Goal: Transaction & Acquisition: Purchase product/service

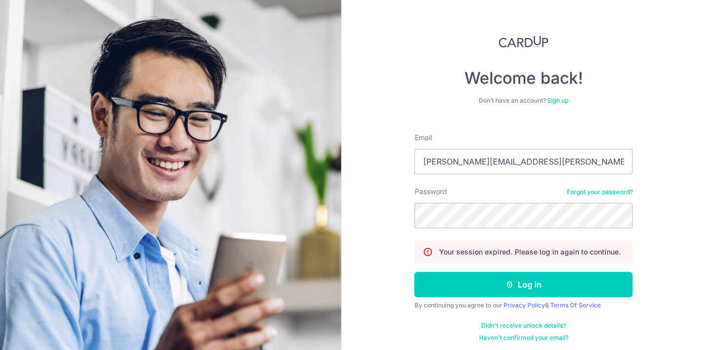
type input "lee.tiong.seng.norman@gmail.com"
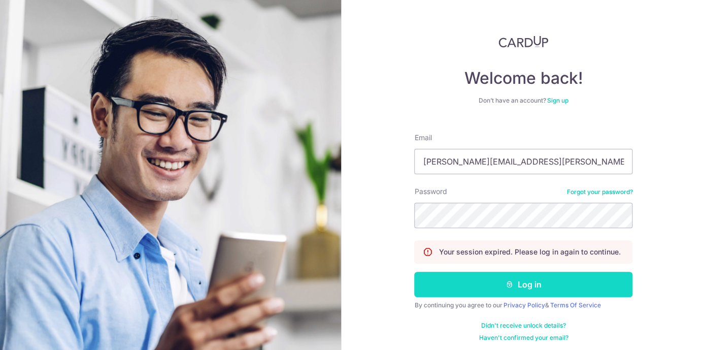
click at [505, 279] on button "Log in" at bounding box center [523, 283] width 218 height 25
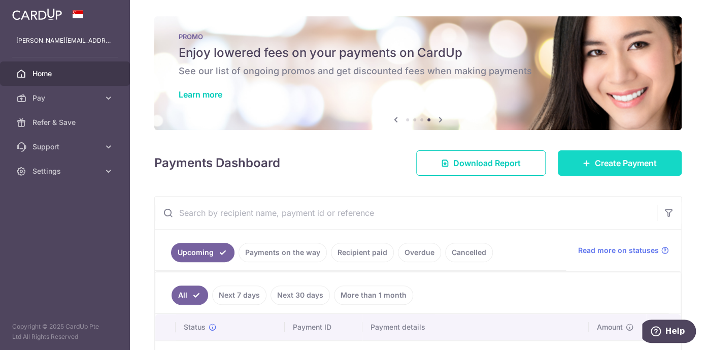
click at [598, 165] on span "Create Payment" at bounding box center [626, 163] width 62 height 12
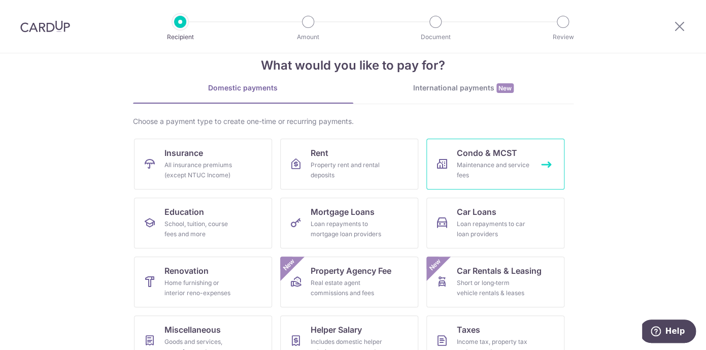
scroll to position [22, 0]
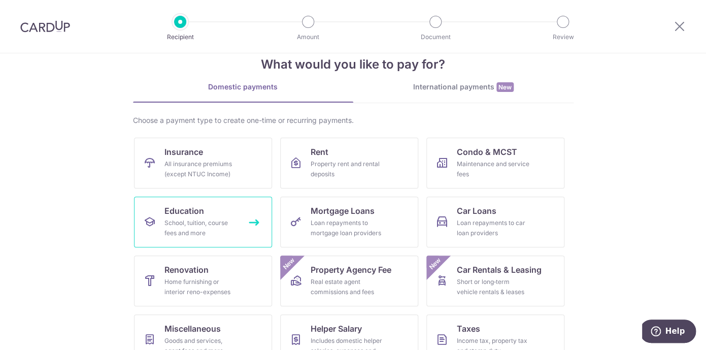
click at [233, 227] on div "School, tuition, course fees and more" at bounding box center [200, 228] width 73 height 20
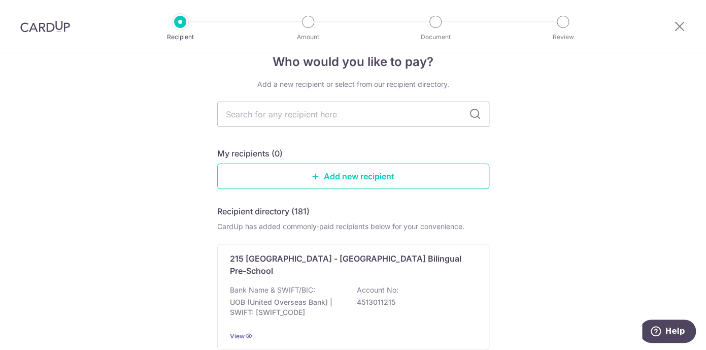
scroll to position [26, 0]
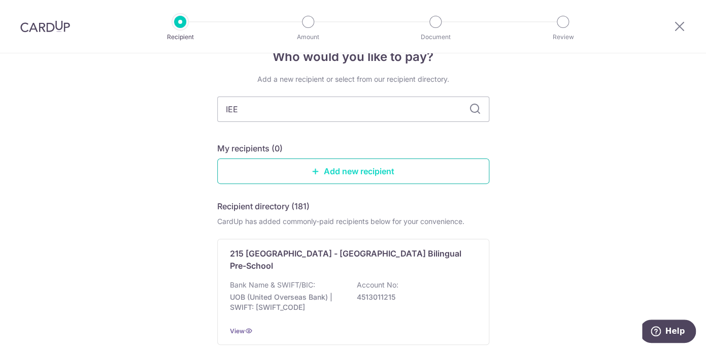
type input "IEEE"
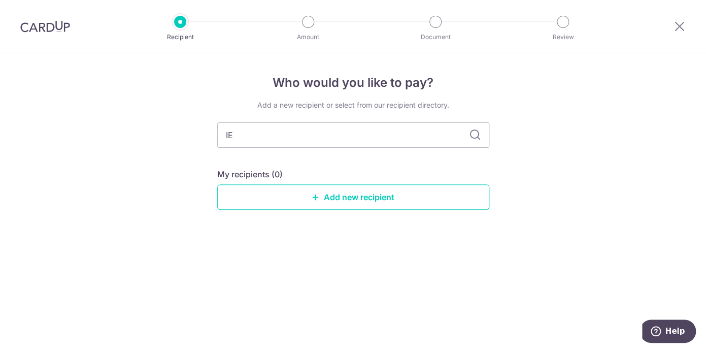
type input "I"
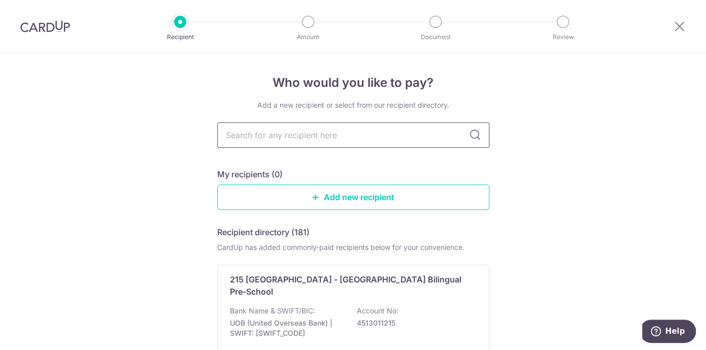
click at [359, 140] on input "text" at bounding box center [353, 134] width 272 height 25
click at [376, 138] on input "text" at bounding box center [353, 134] width 272 height 25
type input "Cephas"
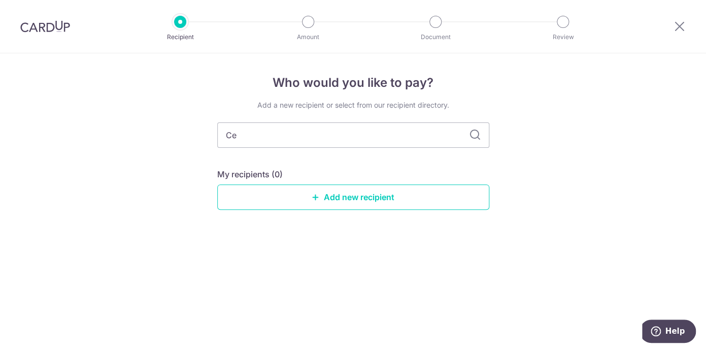
type input "C"
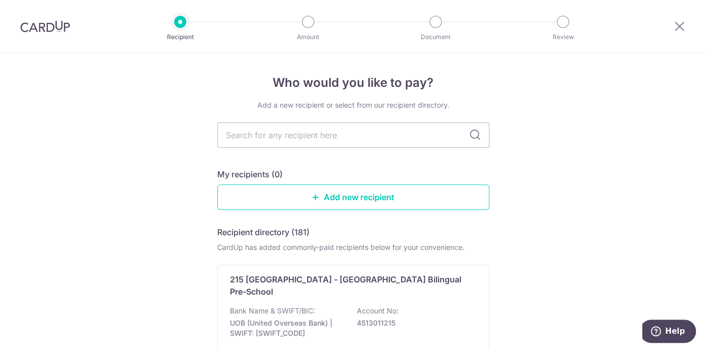
click at [379, 195] on link "Add new recipient" at bounding box center [353, 196] width 272 height 25
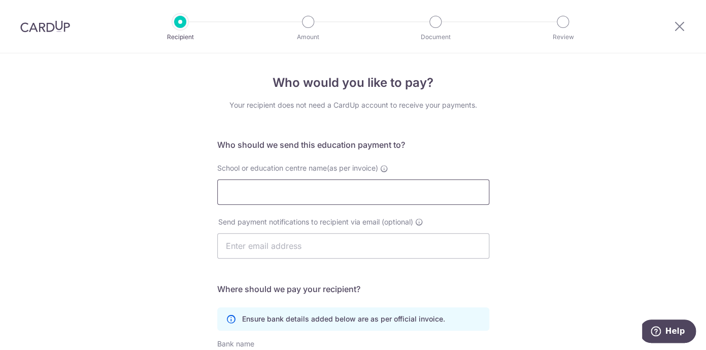
click at [392, 194] on input "School or education centre name(as per invoice)" at bounding box center [353, 191] width 272 height 25
type input "Cephas Music School"
click at [533, 183] on div "Who would you like to pay? Your recipient does not need a CardUp account to rec…" at bounding box center [353, 294] width 706 height 483
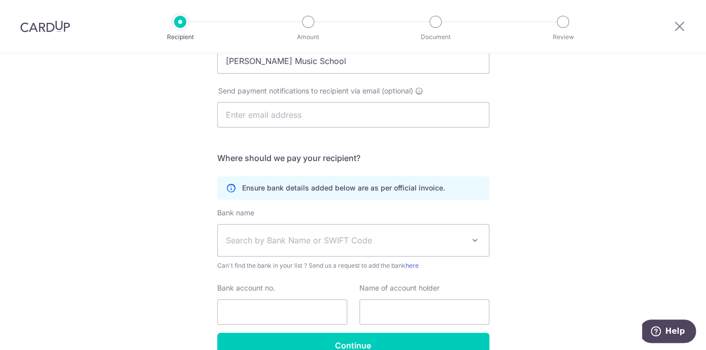
scroll to position [187, 0]
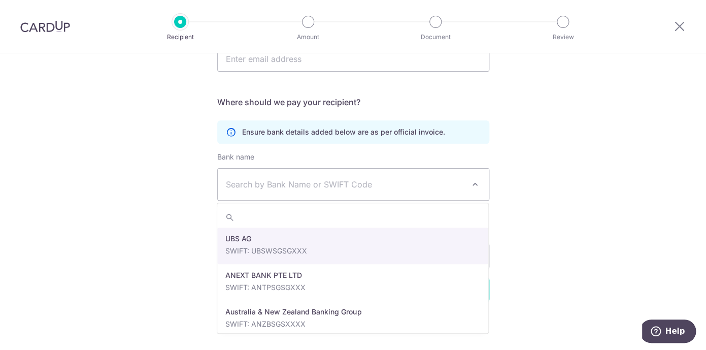
click at [476, 184] on span at bounding box center [475, 184] width 12 height 12
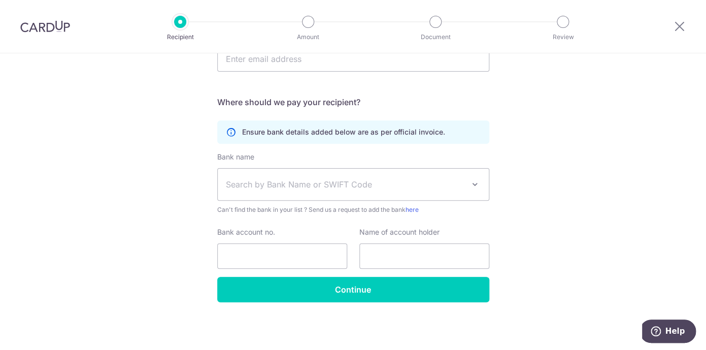
click at [536, 210] on div "Who would you like to pay? Your recipient does not need a CardUp account to rec…" at bounding box center [353, 108] width 706 height 483
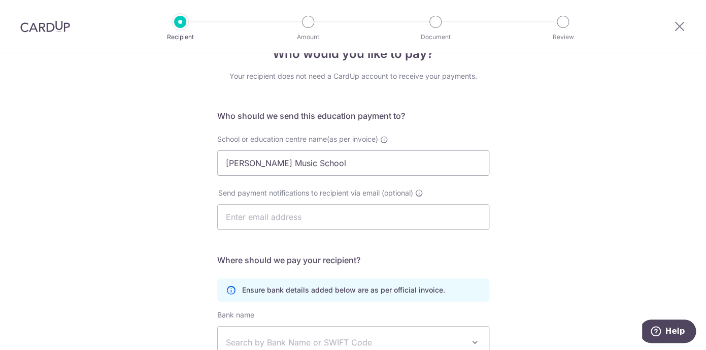
scroll to position [6, 0]
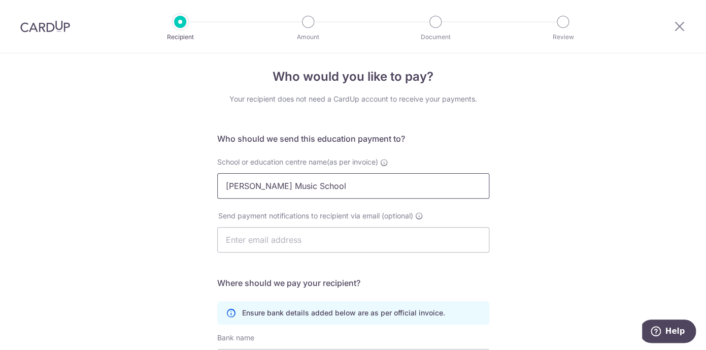
click at [414, 186] on input "Cephas Music School" at bounding box center [353, 185] width 272 height 25
click at [403, 187] on input "Cephas Music School" at bounding box center [353, 185] width 272 height 25
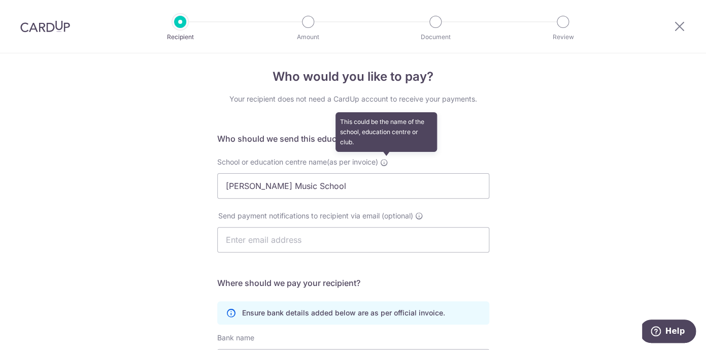
click at [385, 160] on icon at bounding box center [384, 162] width 8 height 8
click at [385, 173] on input "Cephas Music School" at bounding box center [353, 185] width 272 height 25
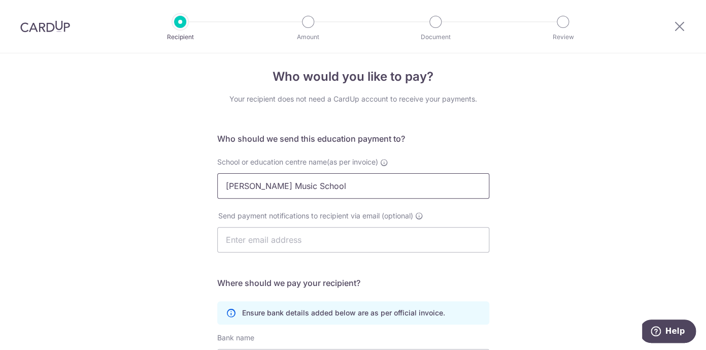
click at [392, 187] on input "Cephas Music School" at bounding box center [353, 185] width 272 height 25
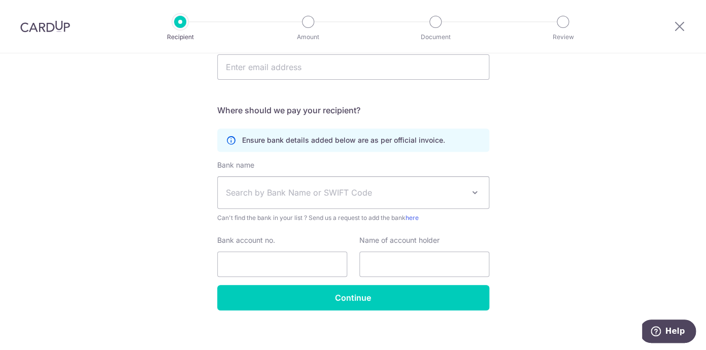
scroll to position [187, 0]
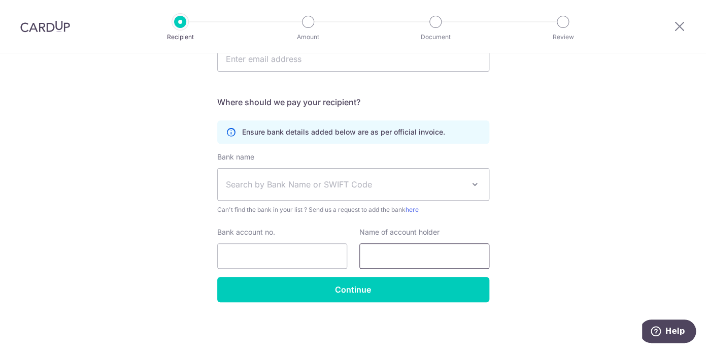
click at [401, 254] on input "text" at bounding box center [424, 255] width 130 height 25
click at [297, 254] on input "Bank account no." at bounding box center [282, 255] width 130 height 25
click at [410, 263] on input "text" at bounding box center [424, 255] width 130 height 25
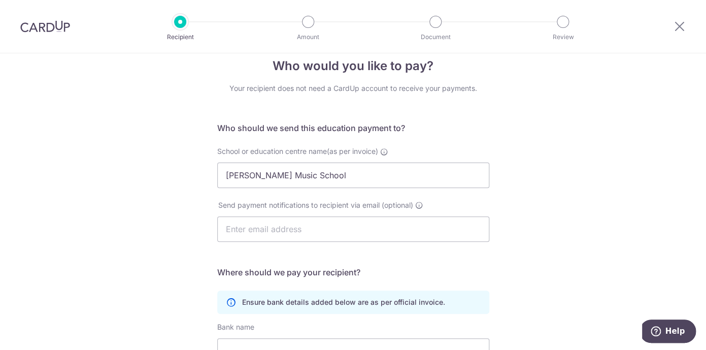
scroll to position [18, 0]
click at [367, 177] on input "Cephas Music School" at bounding box center [353, 173] width 272 height 25
click at [529, 164] on div "Who would you like to pay? Your recipient does not need a CardUp account to rec…" at bounding box center [353, 277] width 706 height 483
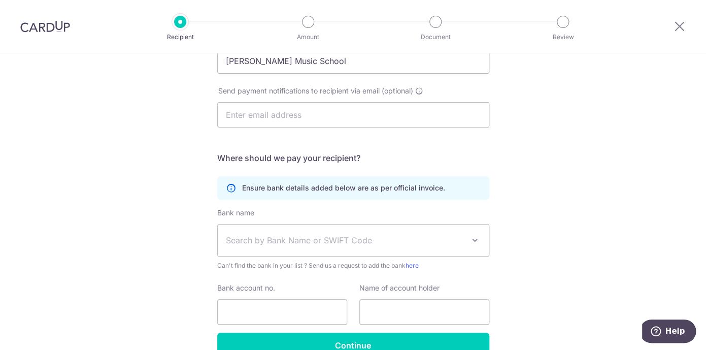
scroll to position [187, 0]
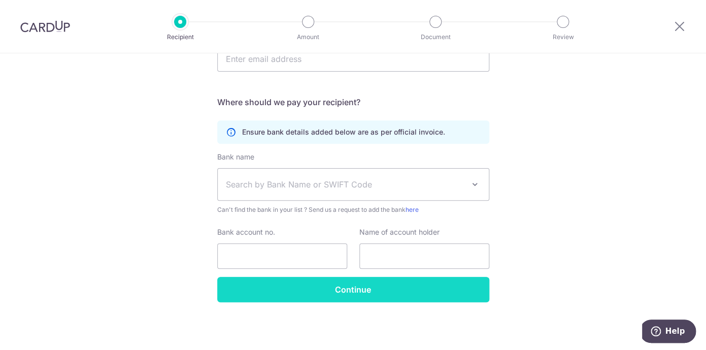
click at [425, 284] on input "Continue" at bounding box center [353, 288] width 272 height 25
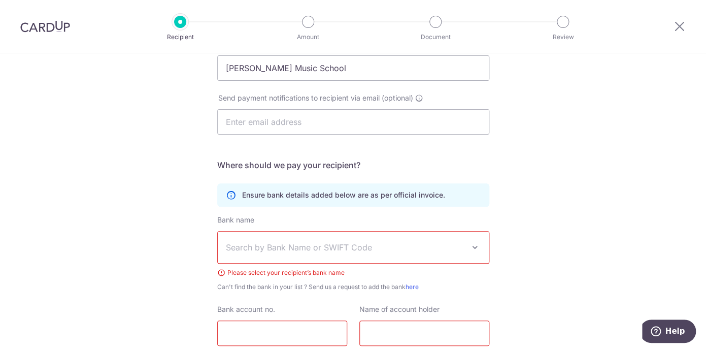
scroll to position [127, 0]
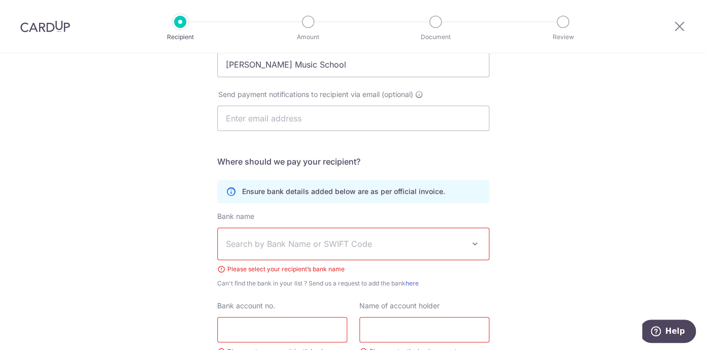
click at [643, 147] on div "Who would you like to pay? Your recipient does not need a CardUp account to rec…" at bounding box center [353, 186] width 706 height 521
